Goal: Task Accomplishment & Management: Use online tool/utility

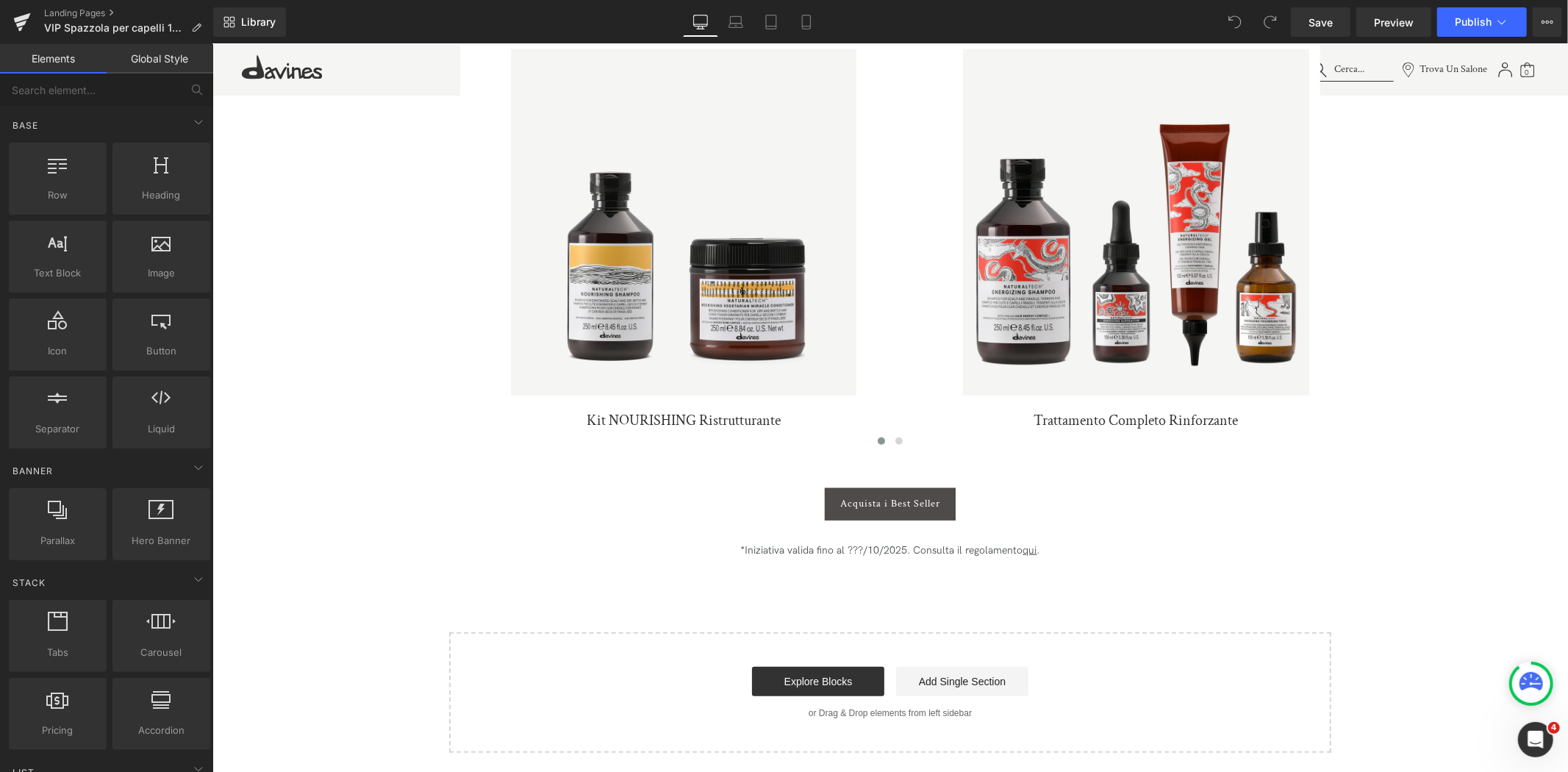
scroll to position [980, 0]
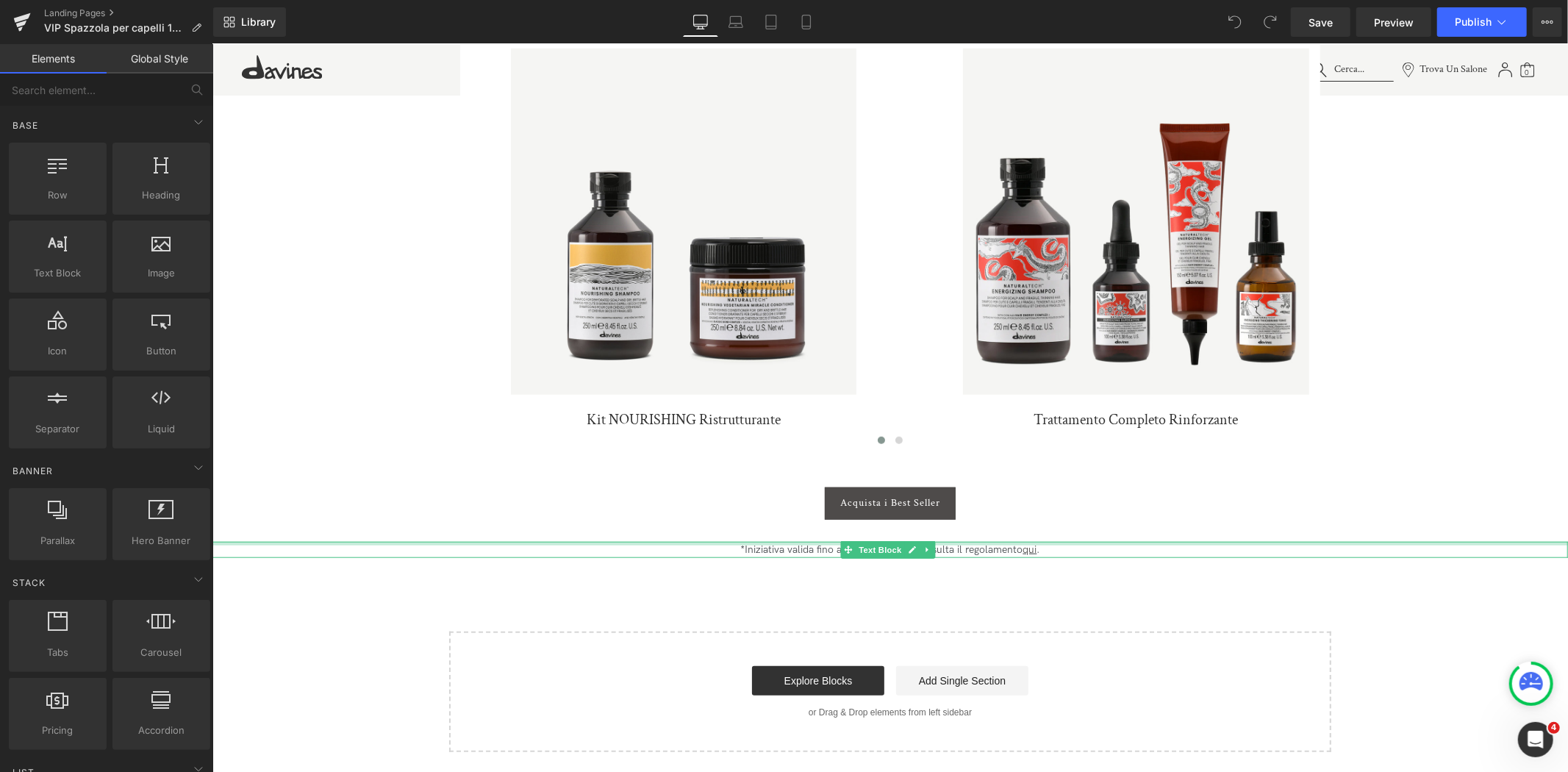
click at [812, 542] on div "*Iniziativa valida fino al ???/10/2025. Consulta il regolamento qui . Text Block" at bounding box center [889, 548] width 1355 height 16
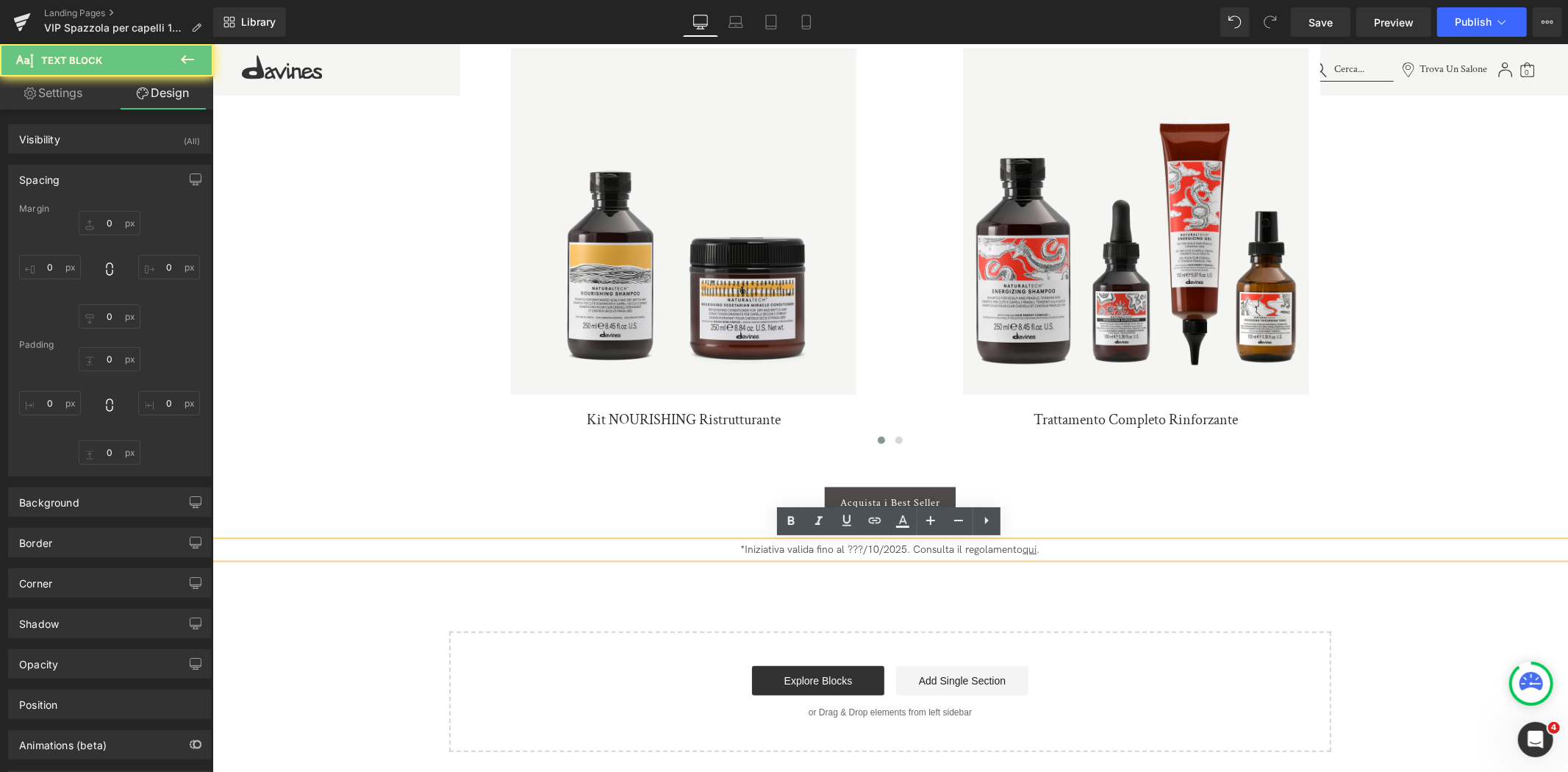
type input "30"
type input "0"
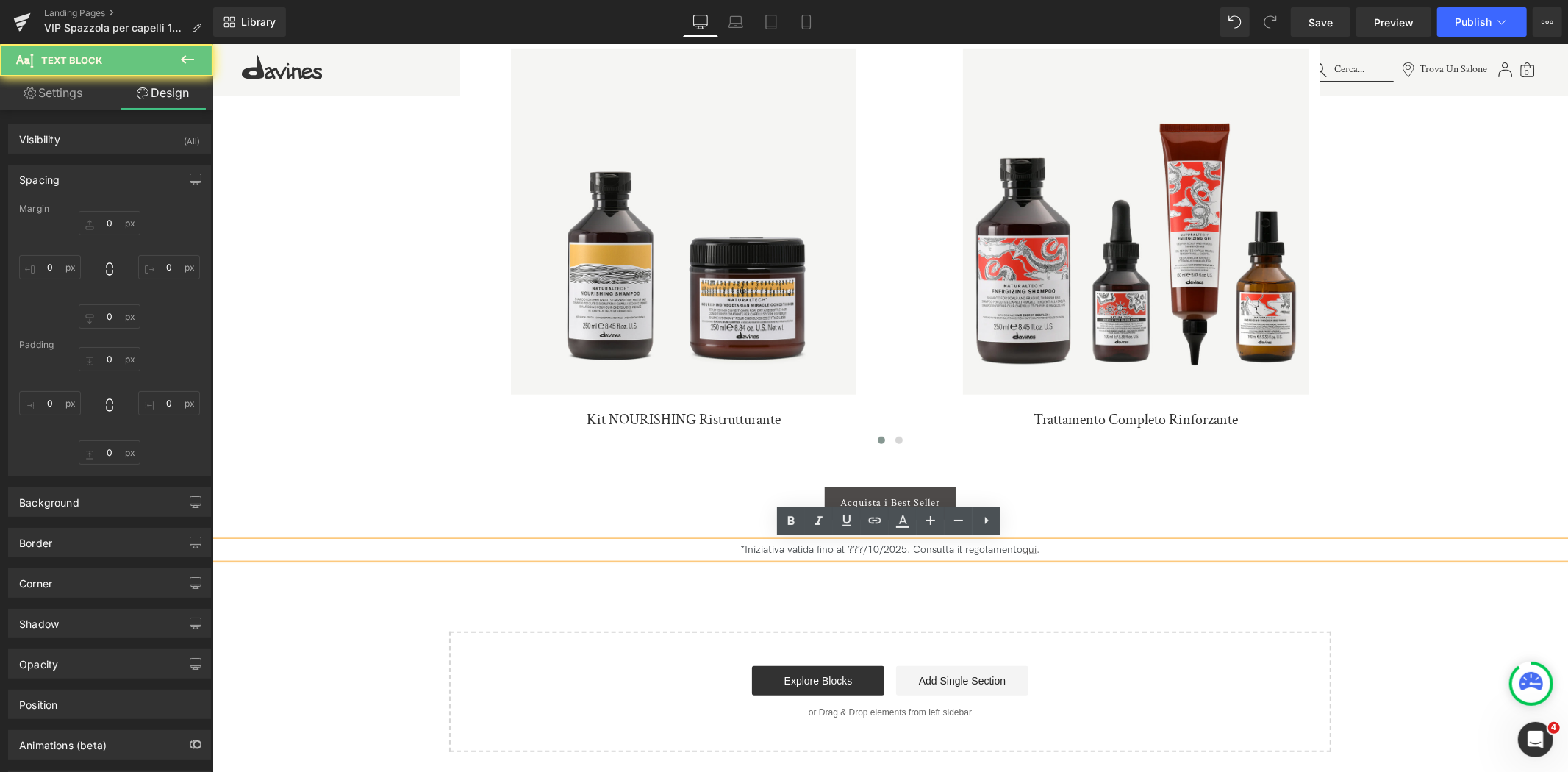
type input "30"
type input "0"
type input "30"
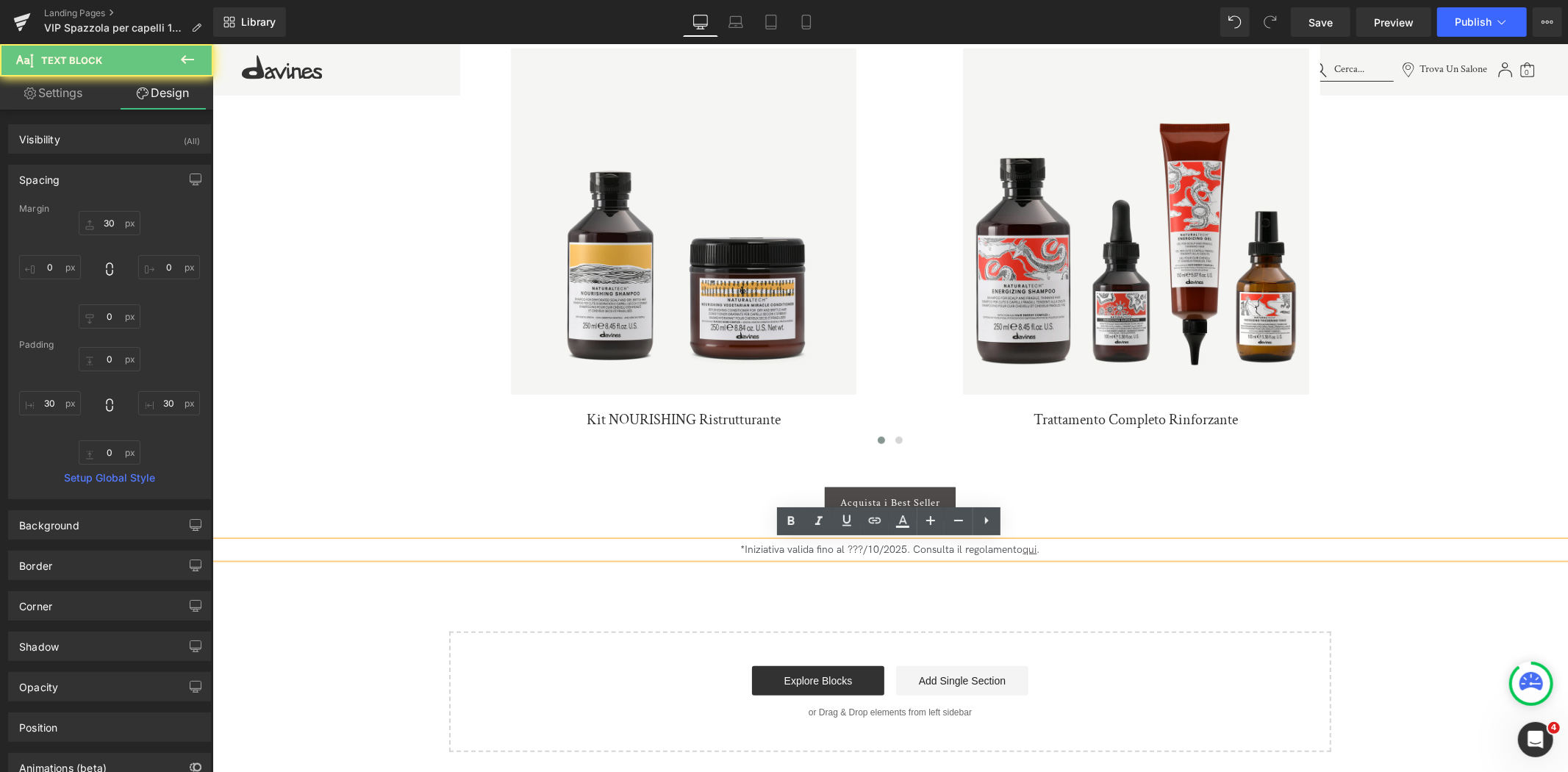
click at [814, 546] on p "*Iniziativa valida fino al ???/10/2025. Consulta il regolamento qui ." at bounding box center [889, 548] width 1311 height 16
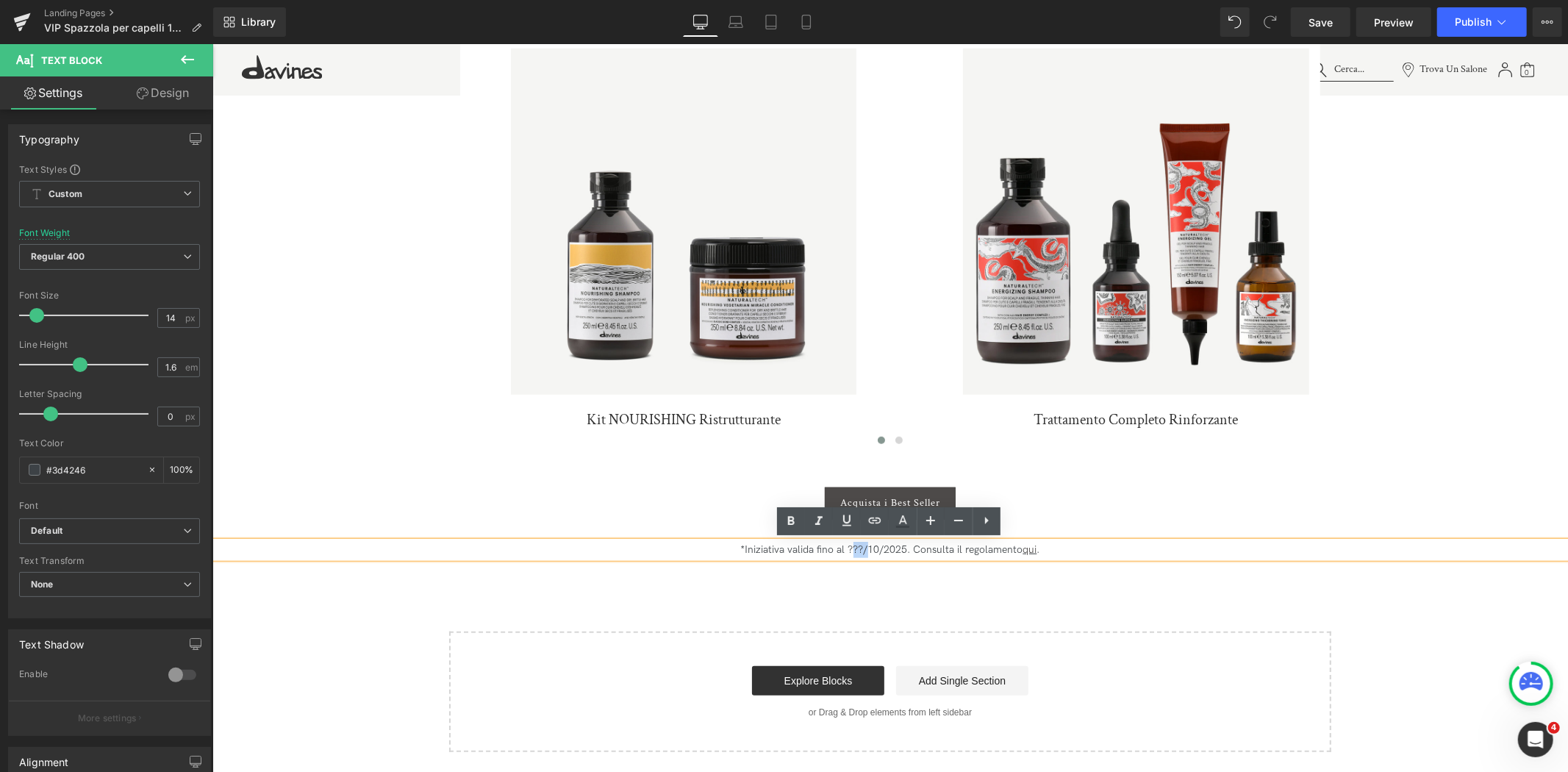
drag, startPoint x: 862, startPoint y: 546, endPoint x: 848, endPoint y: 549, distance: 14.3
click at [848, 549] on p "*Iniziativa valida fino al ???/10/2025. Consulta il regolamento qui ." at bounding box center [889, 548] width 1311 height 16
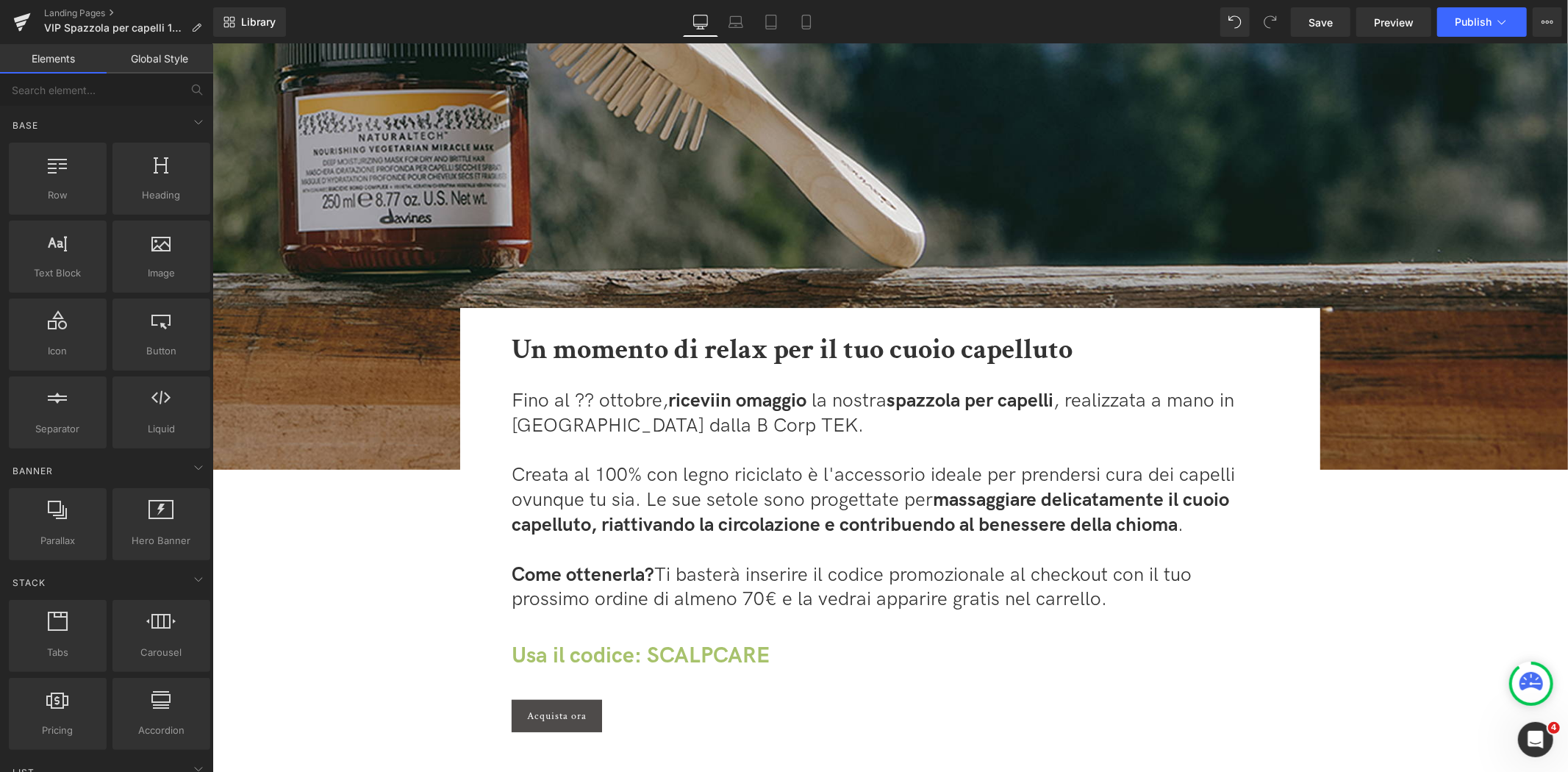
scroll to position [245, 0]
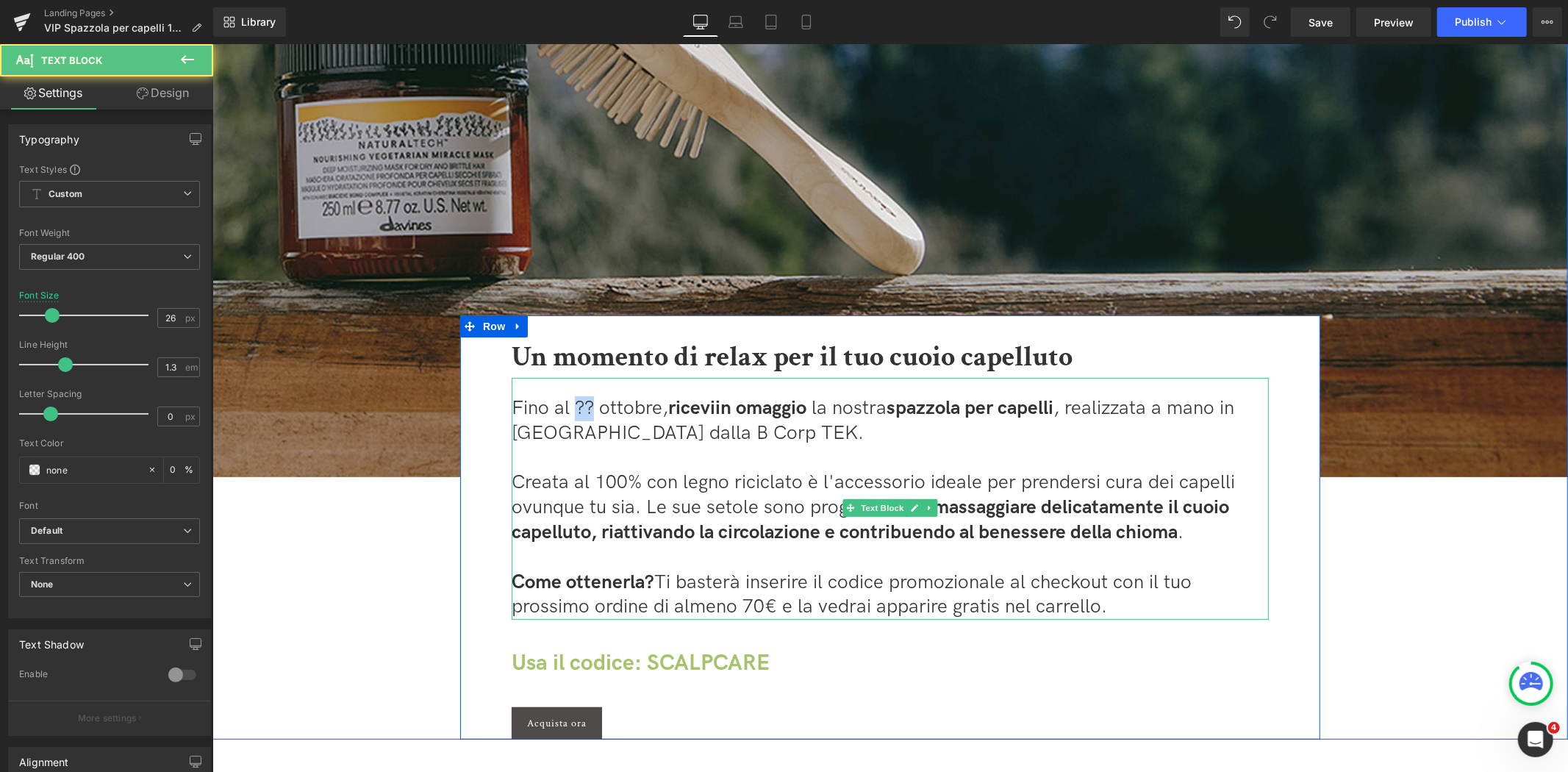
drag, startPoint x: 584, startPoint y: 405, endPoint x: 572, endPoint y: 409, distance: 12.6
click at [572, 409] on span "Fino al ?? ottobre, ricevi" at bounding box center [612, 407] width 203 height 23
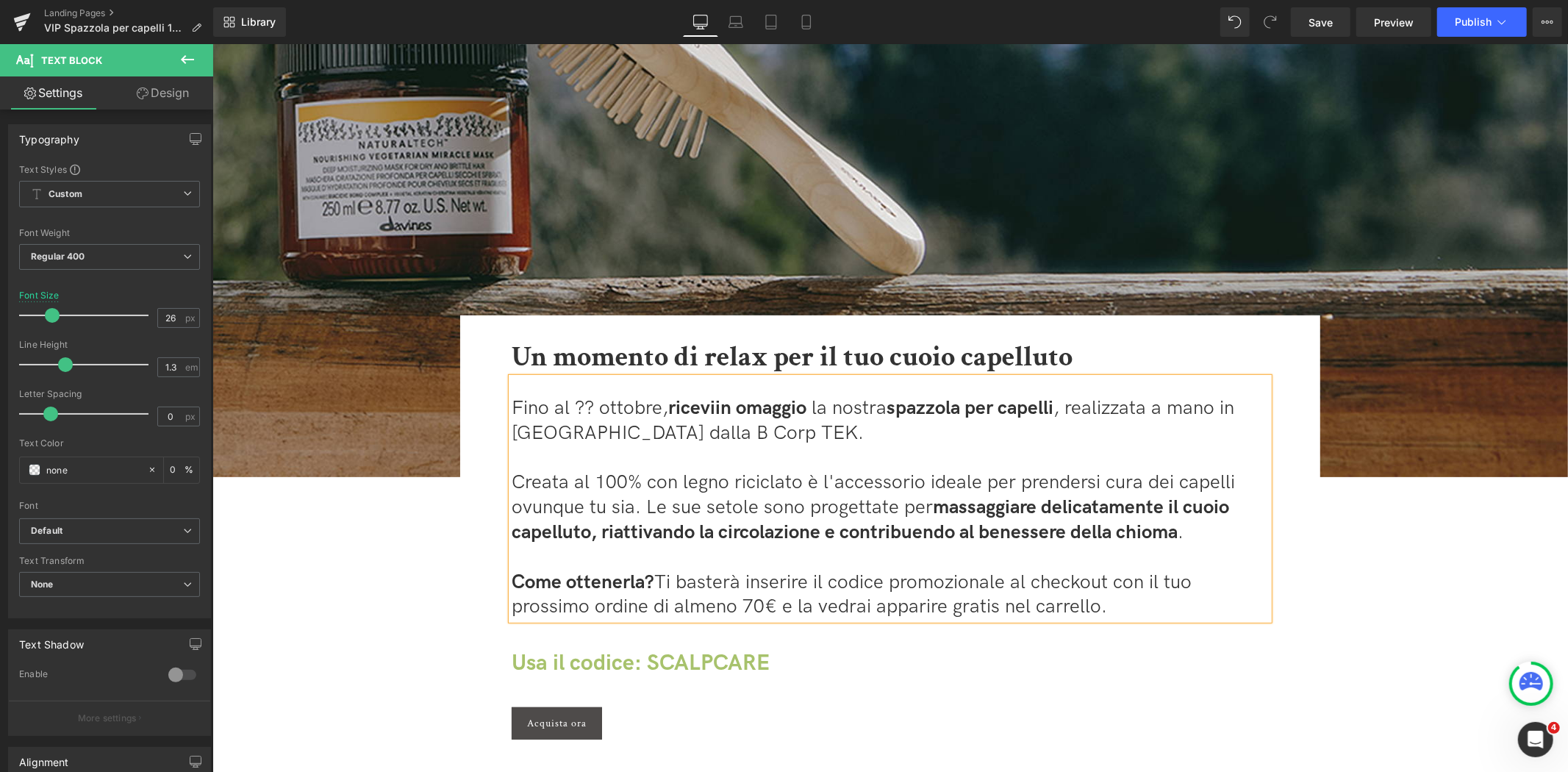
click at [594, 404] on span "Fino al ?? ottobre, ricevi" at bounding box center [612, 407] width 203 height 23
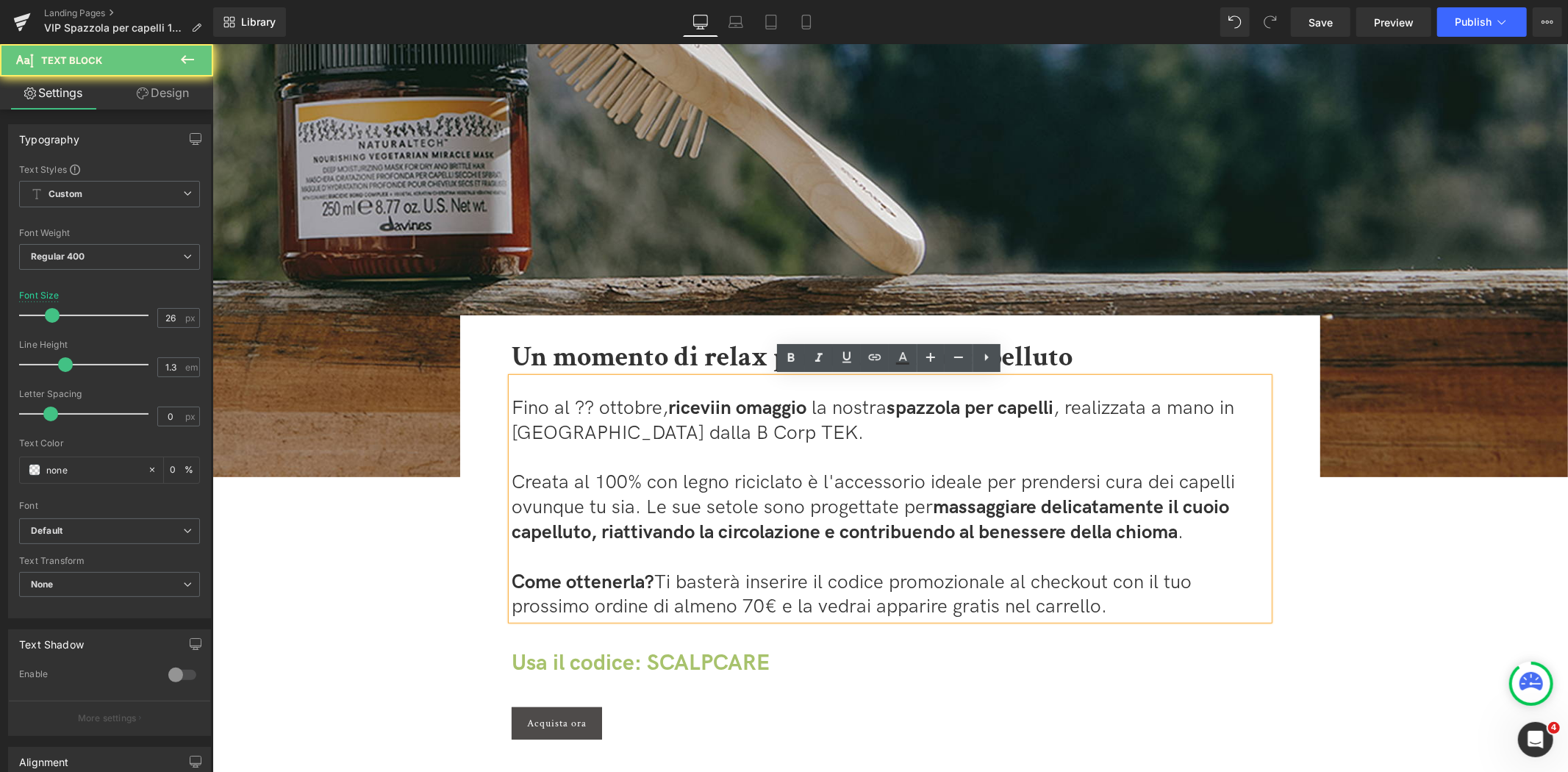
click at [584, 404] on span "Fino al ?? ottobre, ricevi" at bounding box center [612, 407] width 203 height 23
drag, startPoint x: 587, startPoint y: 404, endPoint x: 574, endPoint y: 406, distance: 13.2
click at [574, 406] on span "Fino al ?? ottobre, ricevi" at bounding box center [612, 407] width 203 height 23
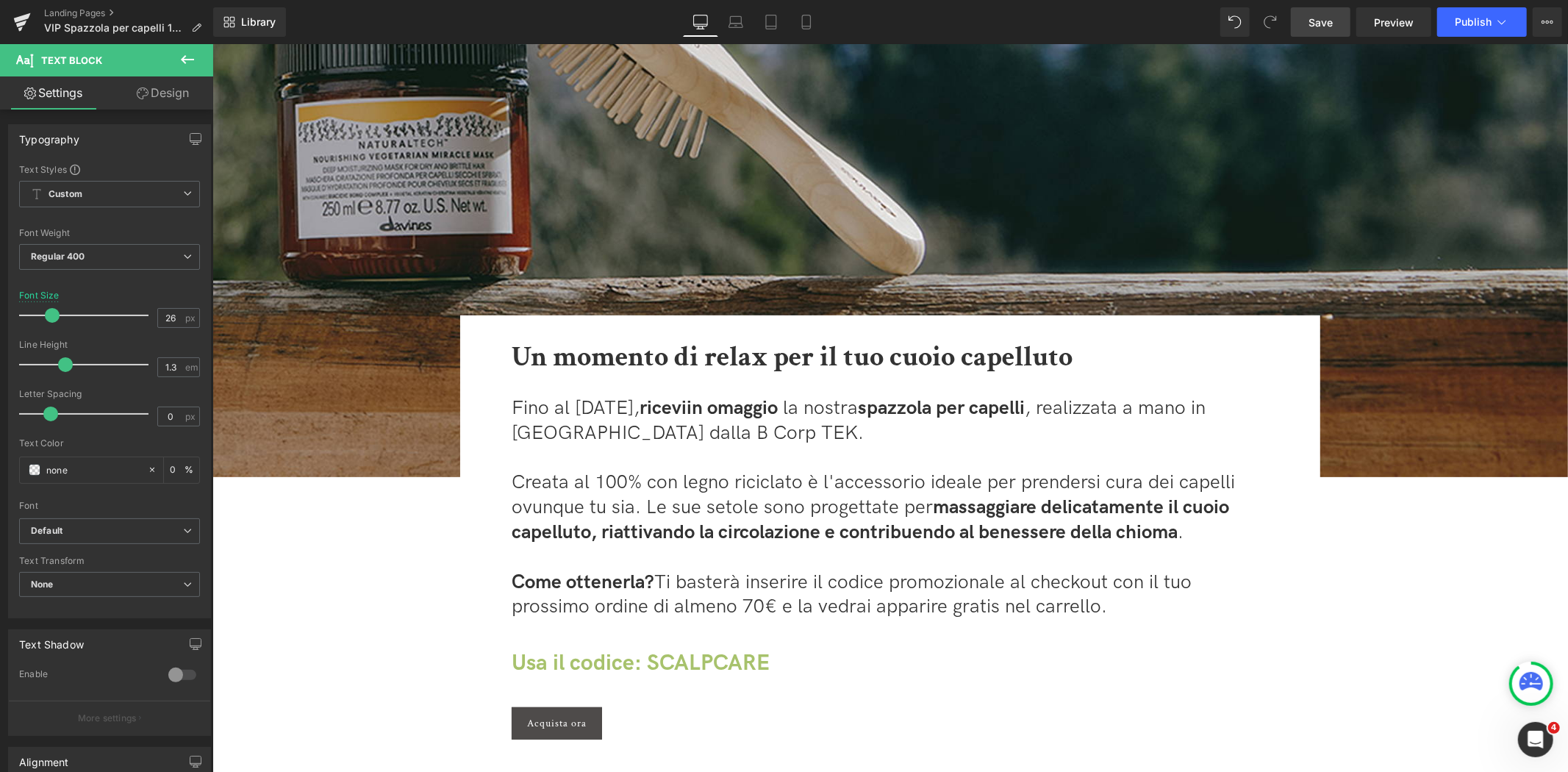
click at [1328, 25] on span "Save" at bounding box center [1320, 22] width 24 height 16
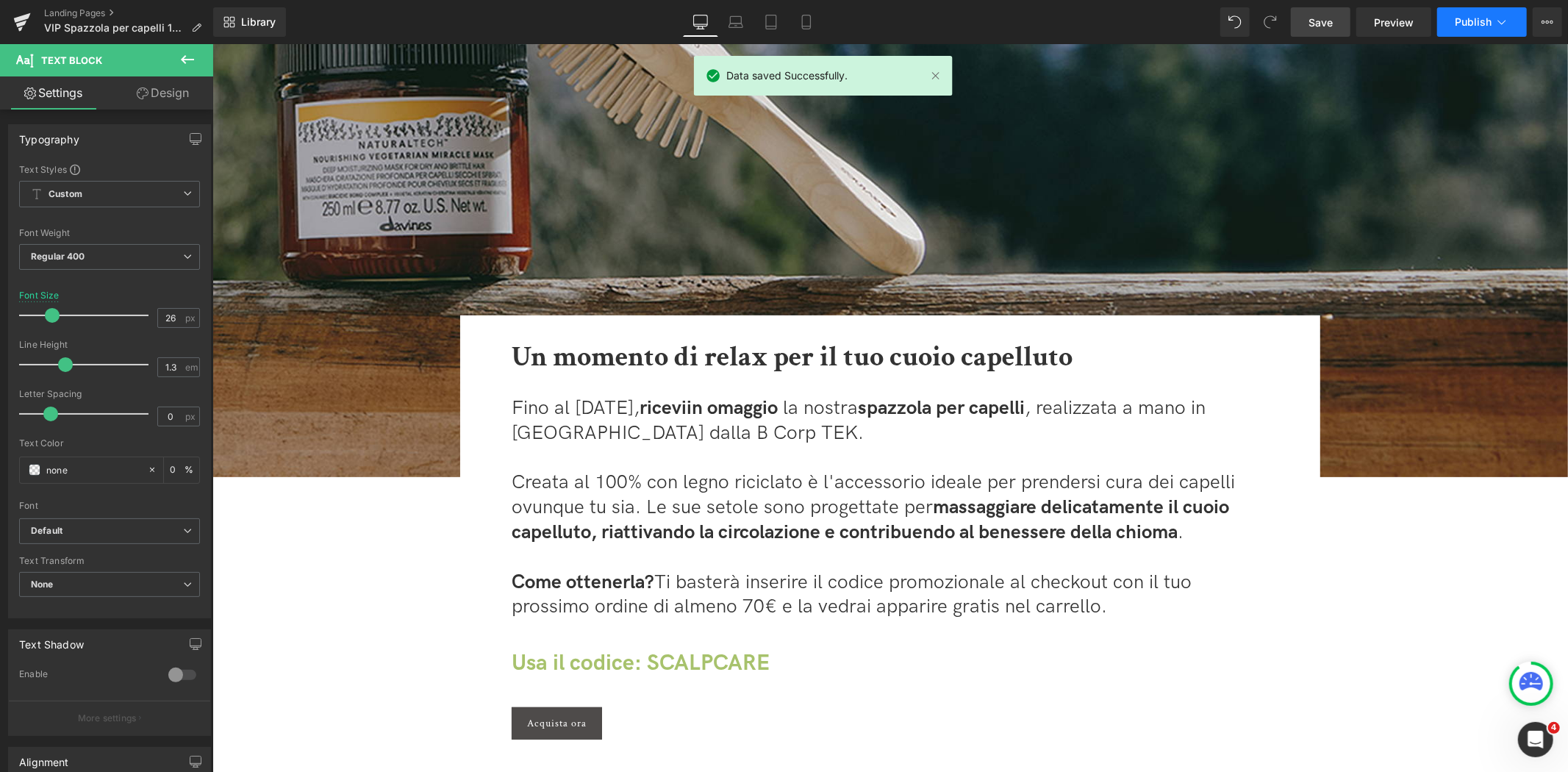
click at [1477, 23] on span "Publish" at bounding box center [1473, 21] width 37 height 12
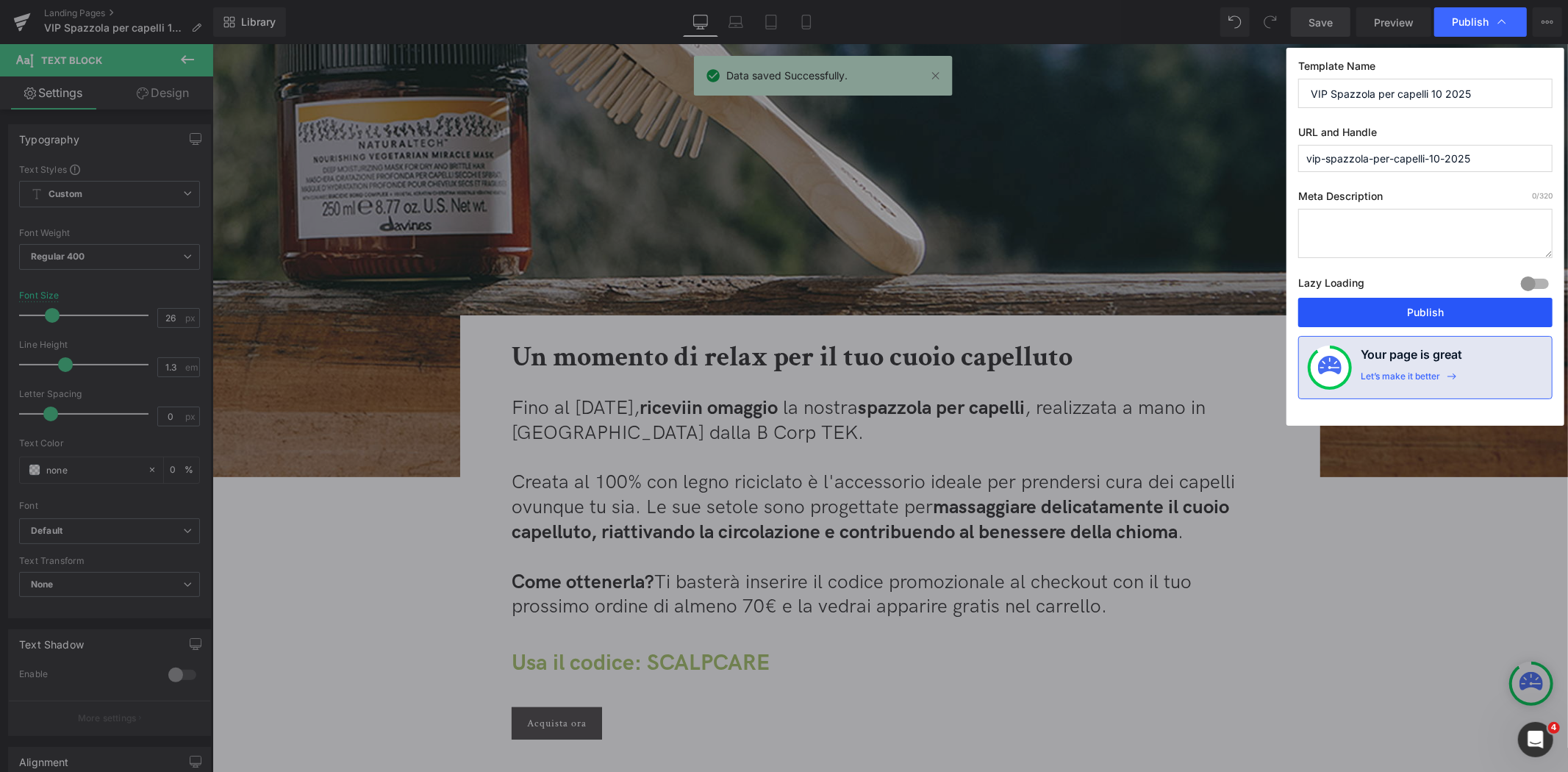
click at [1422, 310] on button "Publish" at bounding box center [1425, 312] width 254 height 30
